Goal: Information Seeking & Learning: Learn about a topic

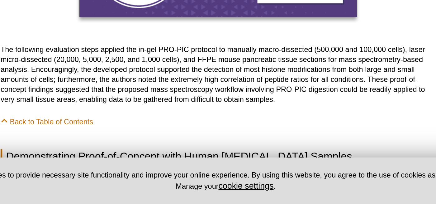
scroll to position [651, 0]
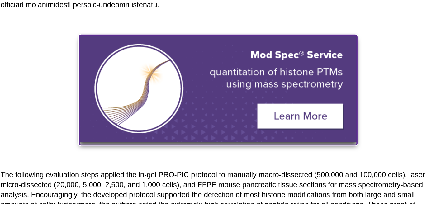
click at [232, 72] on img at bounding box center [184, 69] width 156 height 60
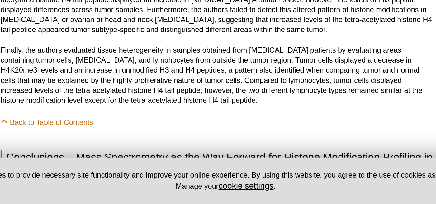
scroll to position [791, 0]
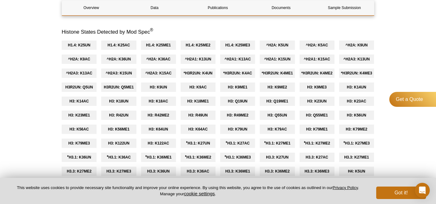
scroll to position [357, 0]
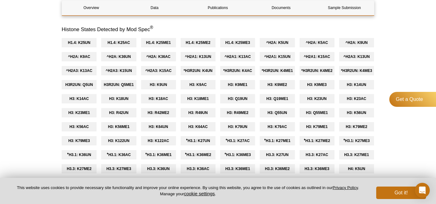
click at [193, 75] on div "*H3R2UN: K4UN" at bounding box center [198, 70] width 35 height 9
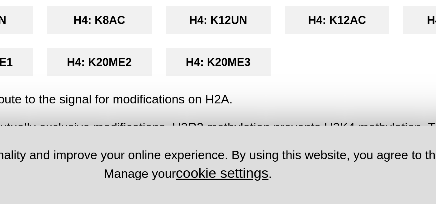
scroll to position [390, 0]
